Goal: Check status: Check status

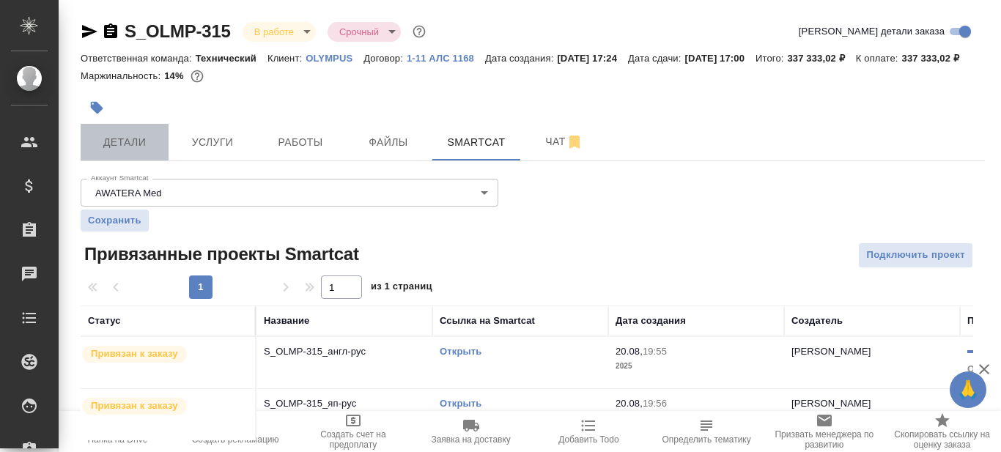
click at [123, 152] on span "Детали" at bounding box center [124, 142] width 70 height 18
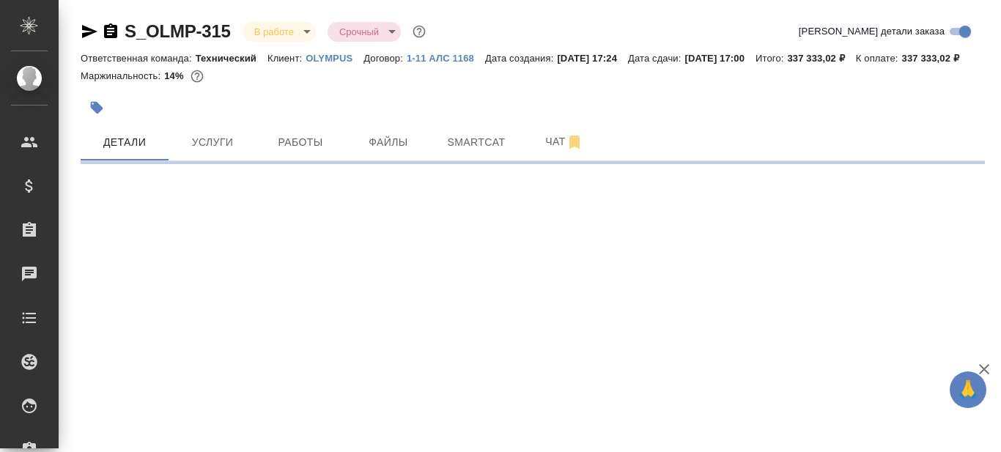
select select "RU"
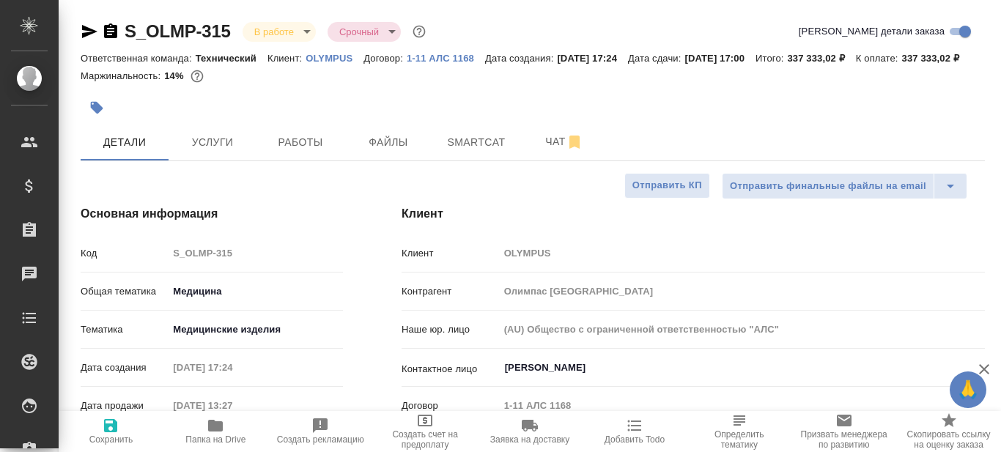
type textarea "x"
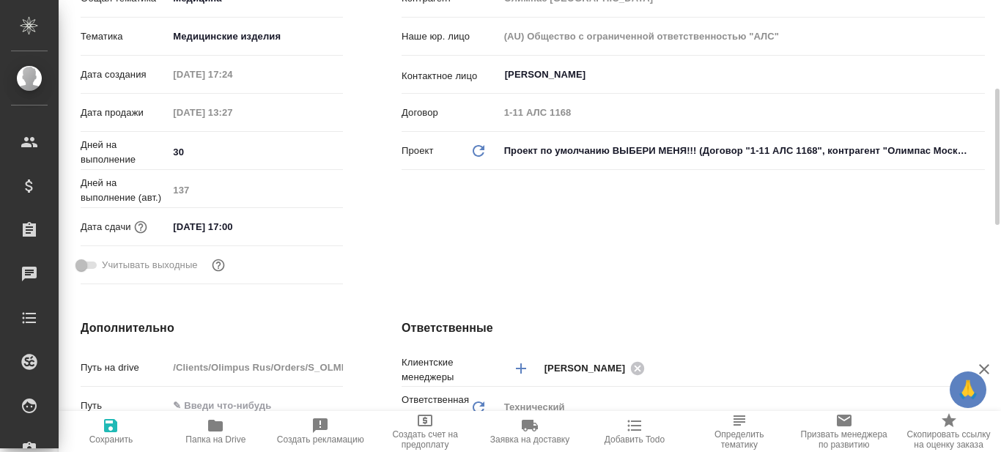
type input "[PERSON_NAME]"
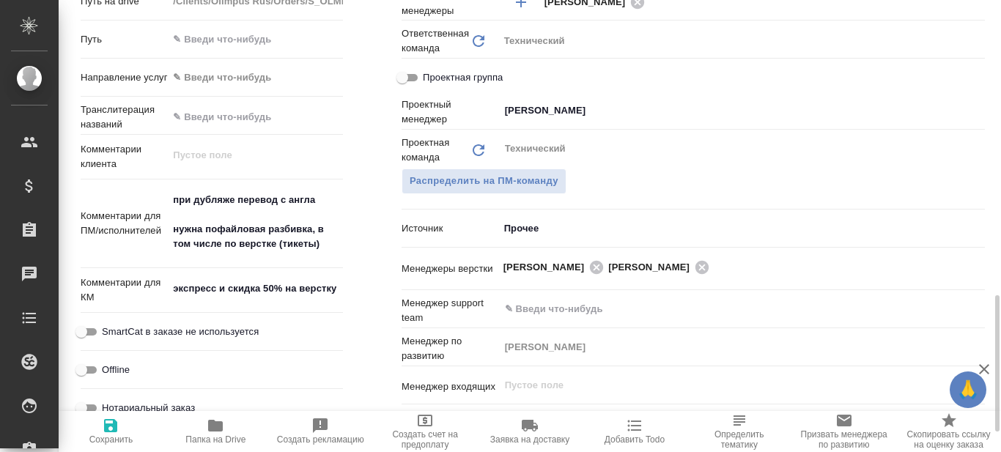
scroll to position [806, 0]
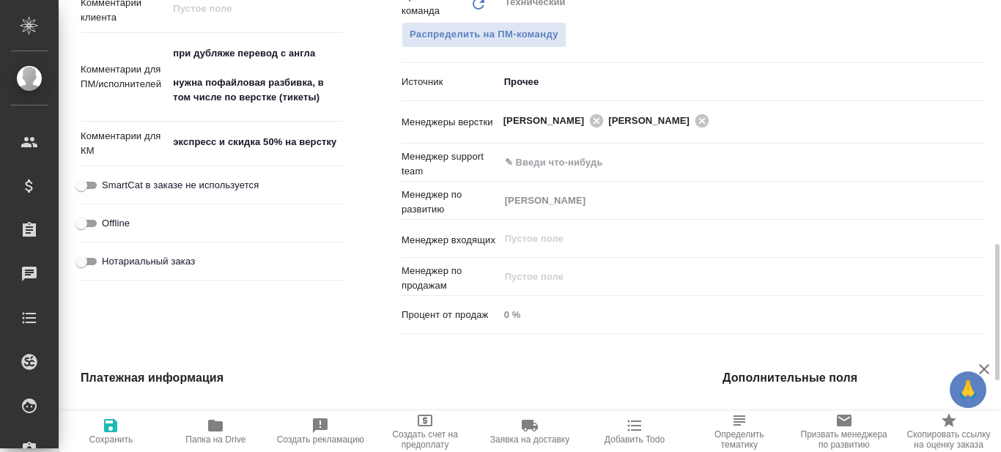
type textarea "x"
